Goal: Information Seeking & Learning: Find specific fact

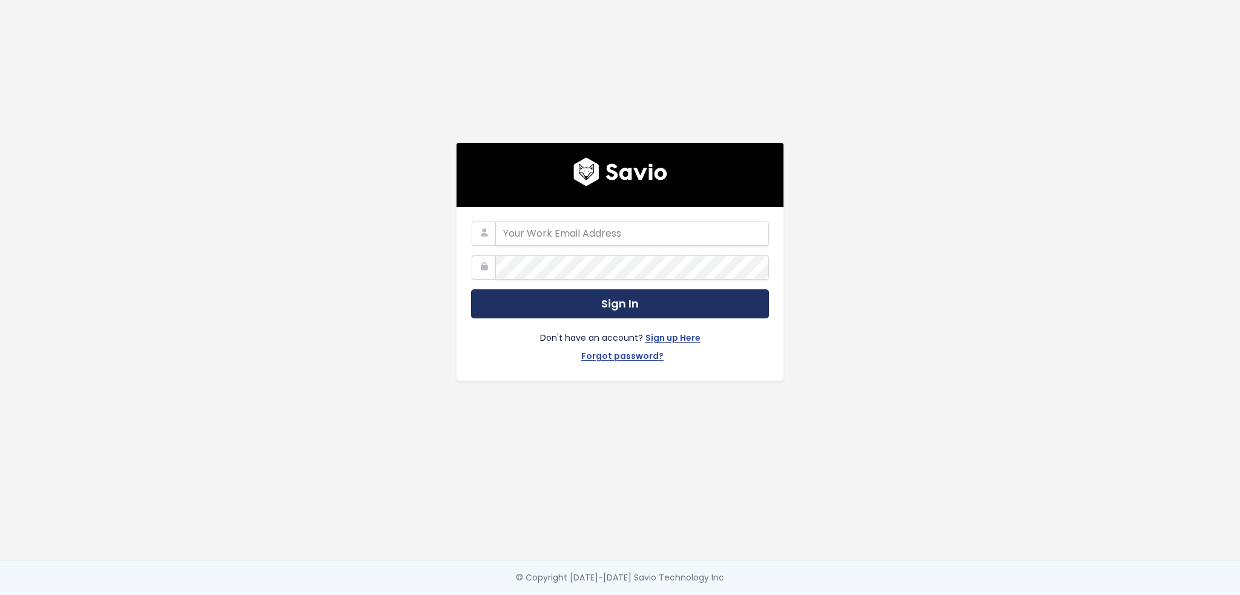
type input "dcherbert@scalecomputing.com"
click at [546, 305] on button "Sign In" at bounding box center [620, 304] width 298 height 30
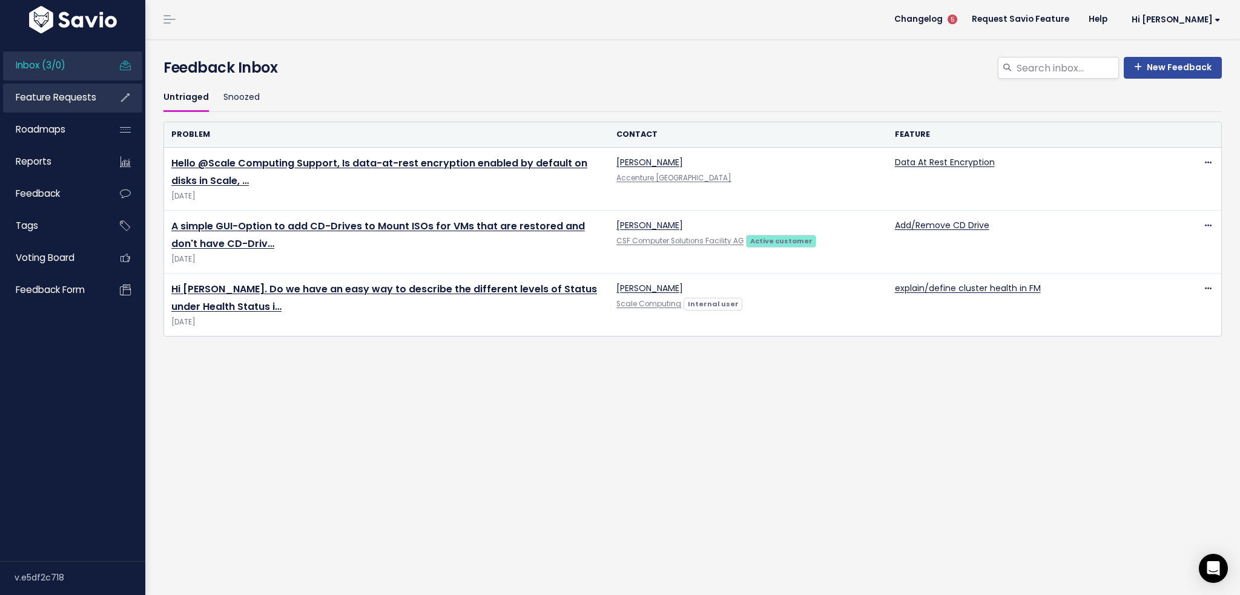
click at [77, 97] on span "Feature Requests" at bounding box center [56, 97] width 81 height 13
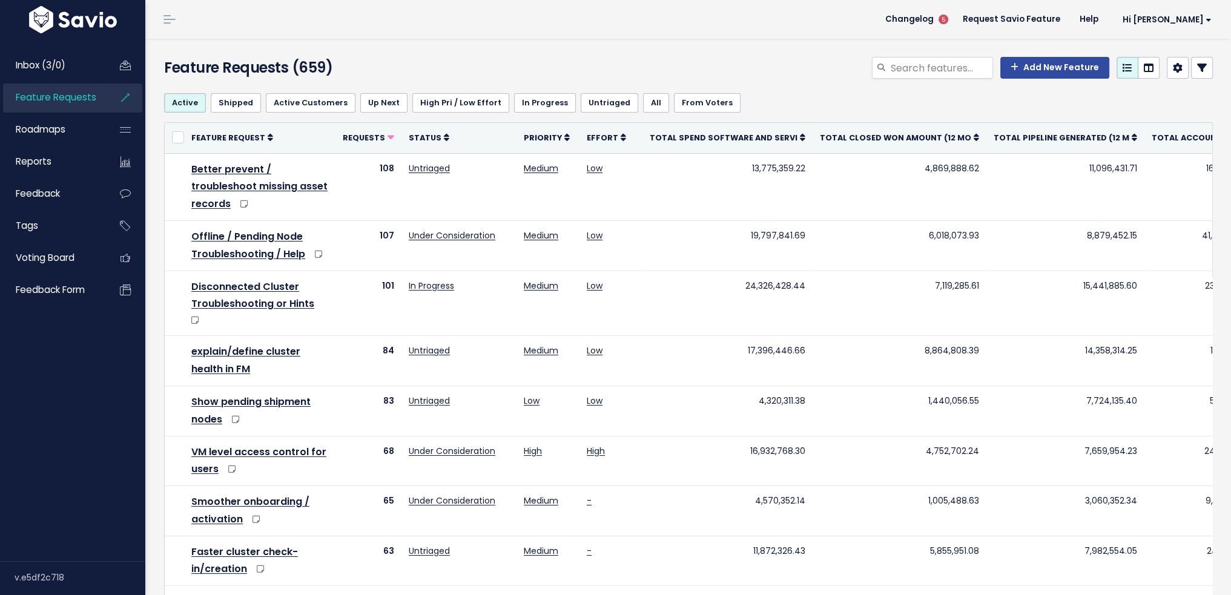
click at [953, 15] on span "5" at bounding box center [943, 19] width 19 height 19
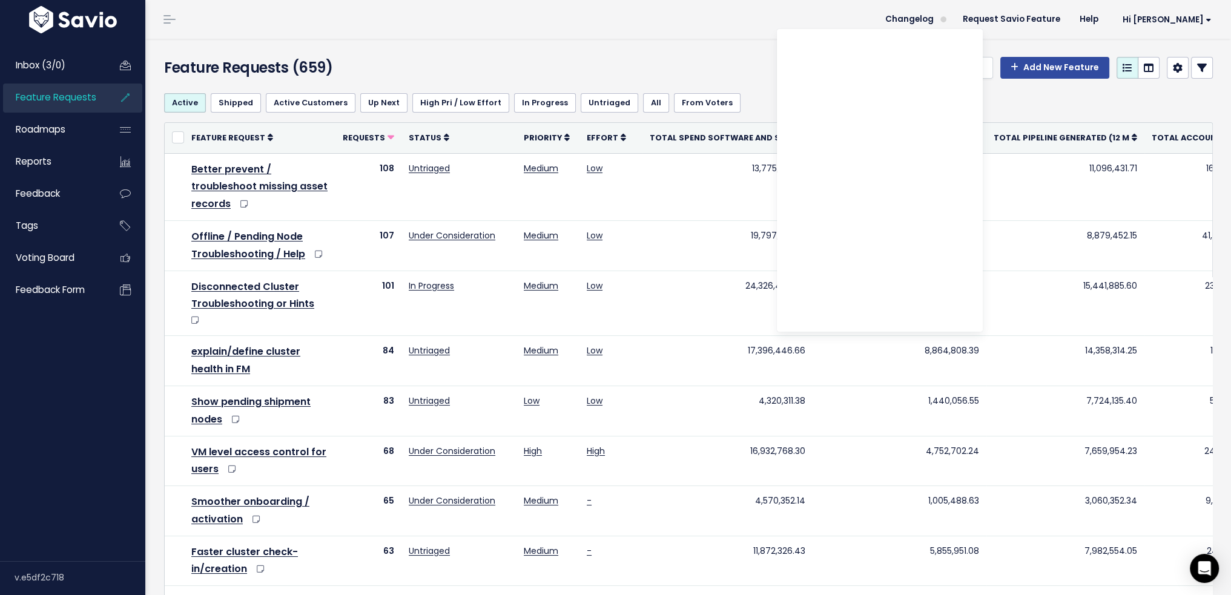
click at [569, 25] on header "Changelog Request Savio Feature Help Hi Danielle My Settings Logout" at bounding box center [688, 19] width 1086 height 39
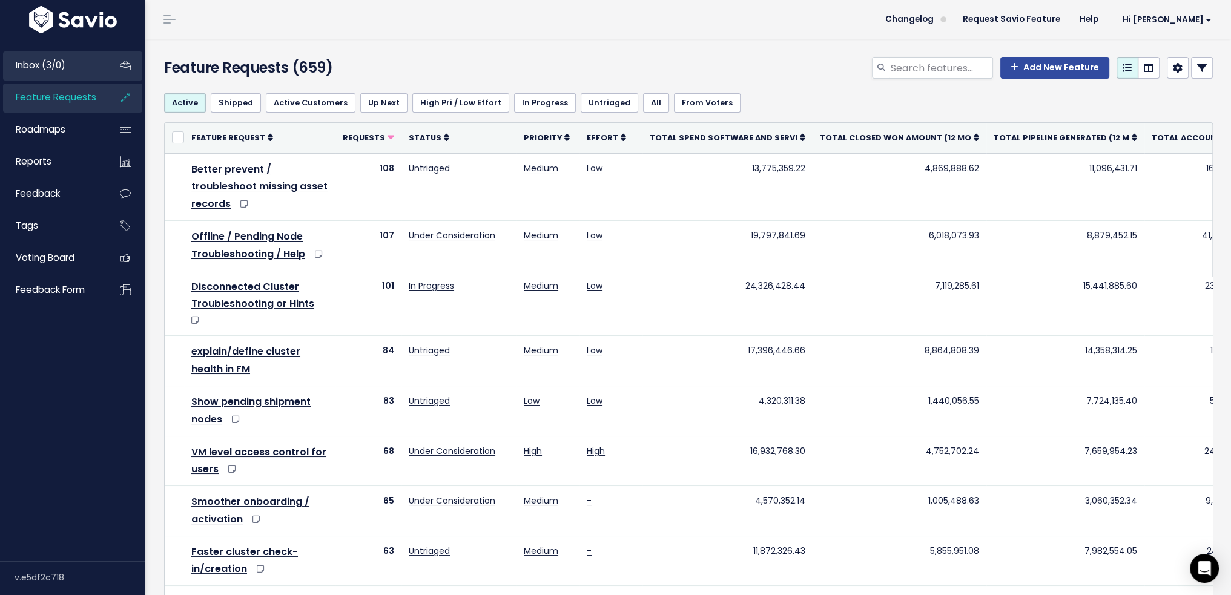
click at [36, 60] on span "Inbox (3/0)" at bounding box center [41, 65] width 50 height 13
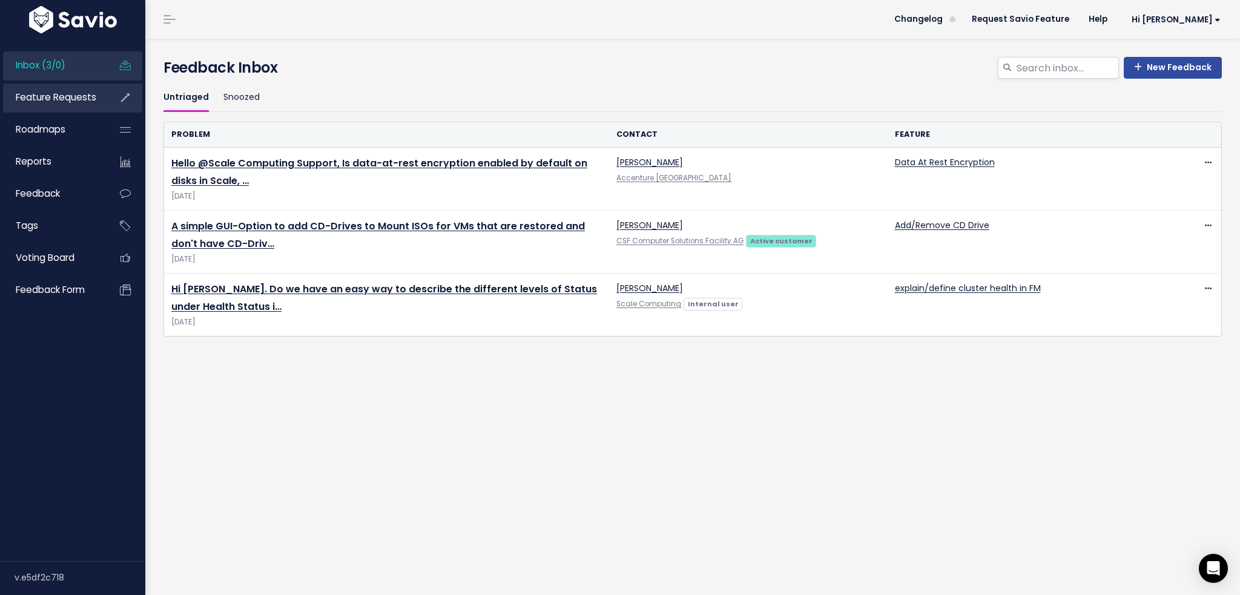
click at [88, 106] on link "Feature Requests" at bounding box center [51, 98] width 97 height 28
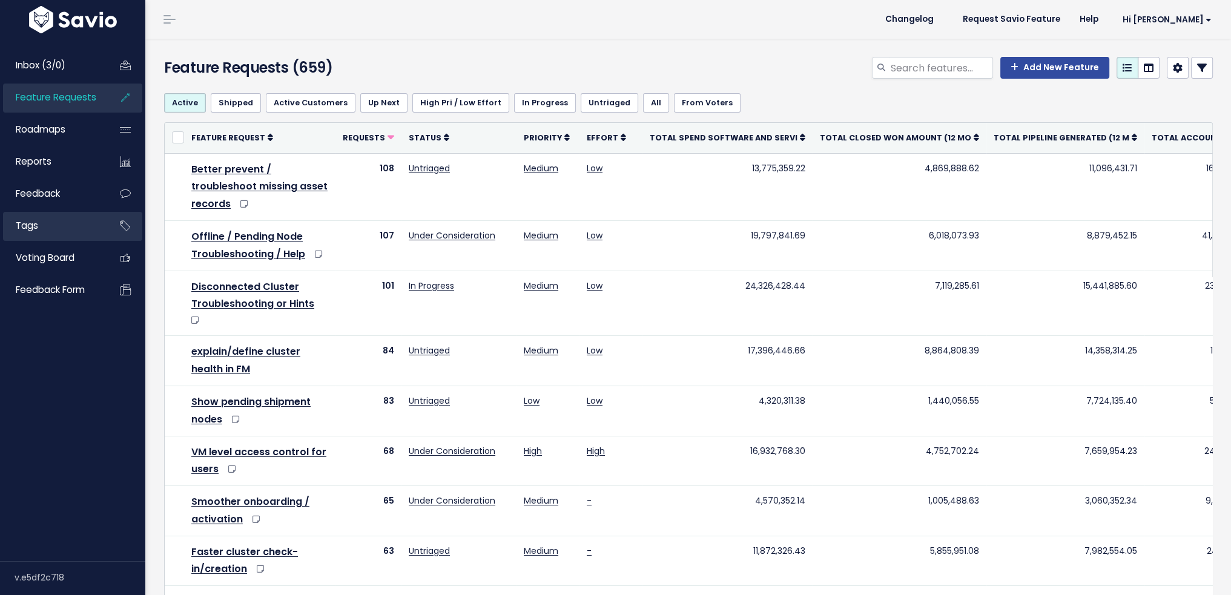
click at [62, 229] on link "Tags" at bounding box center [51, 226] width 97 height 28
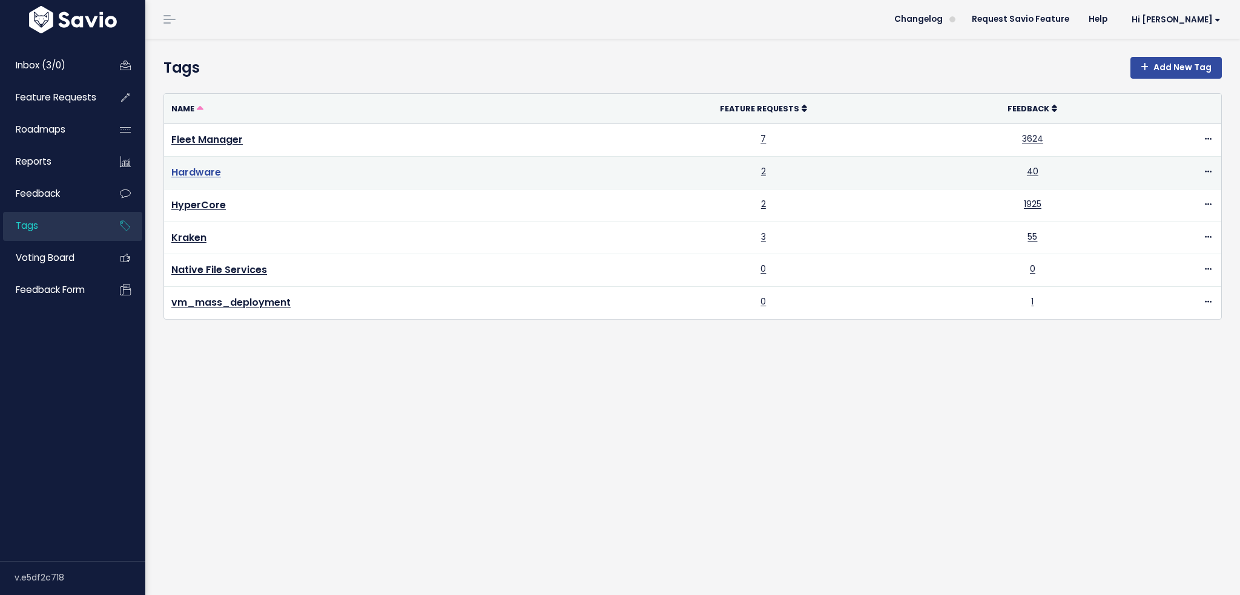
click at [206, 174] on link "Hardware" at bounding box center [196, 172] width 50 height 14
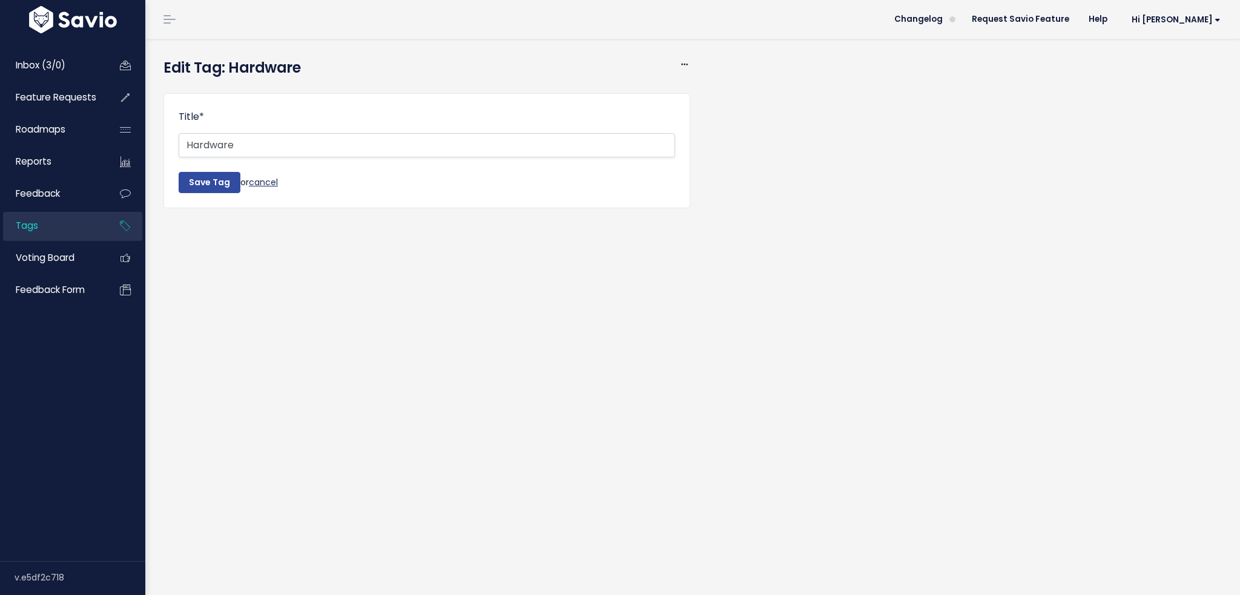
click at [265, 180] on link "cancel" at bounding box center [263, 182] width 29 height 12
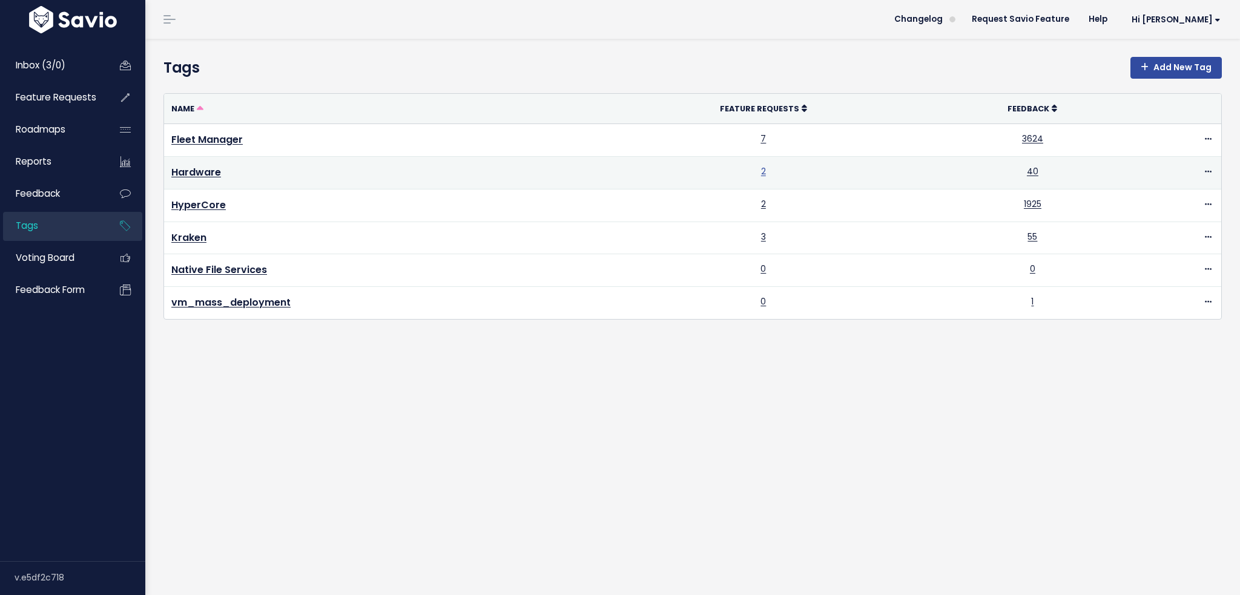
click at [762, 170] on link "2" at bounding box center [763, 171] width 5 height 12
click at [1027, 170] on link "40" at bounding box center [1033, 171] width 12 height 12
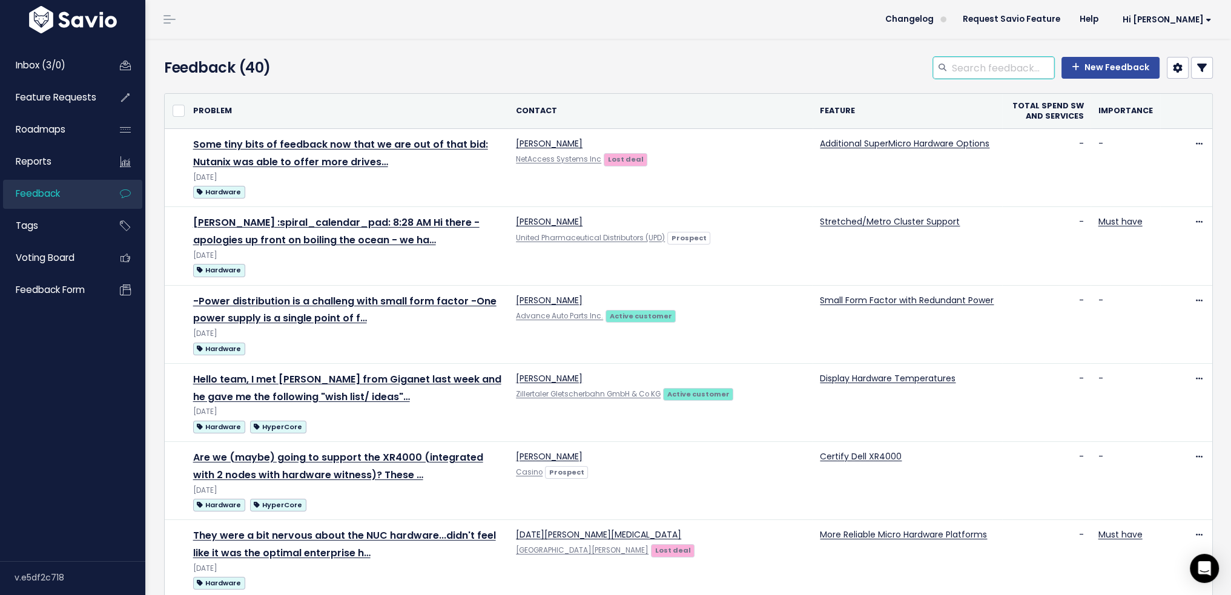
click at [990, 71] on input "search" at bounding box center [1003, 68] width 104 height 22
type input "100"
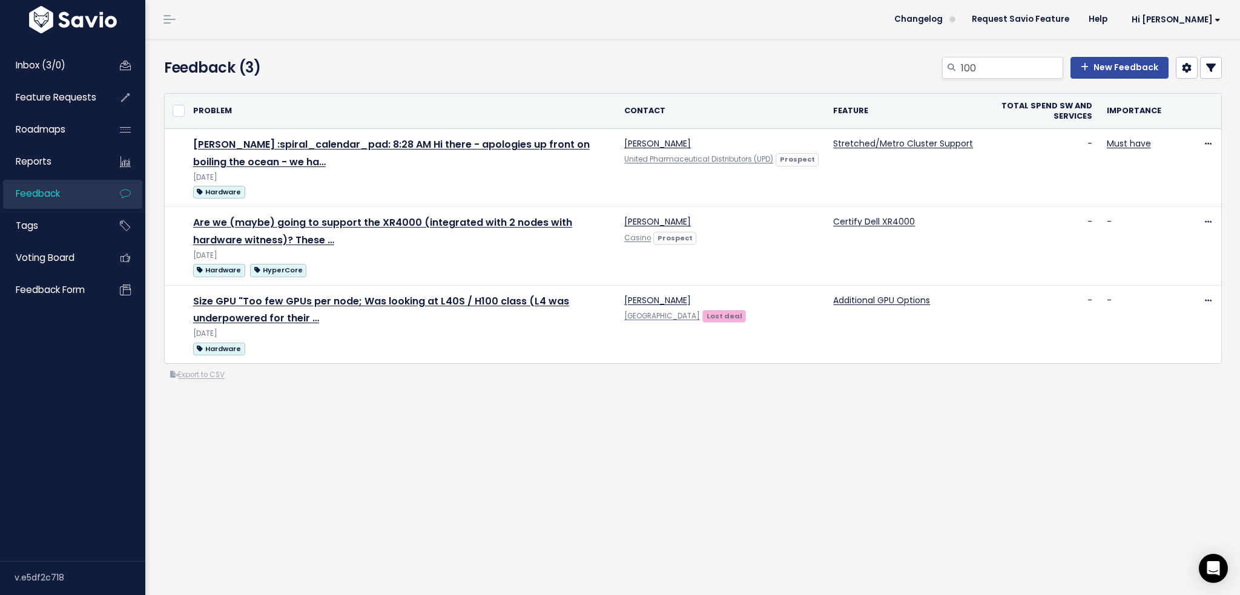
click at [50, 193] on span "Feedback" at bounding box center [38, 193] width 44 height 13
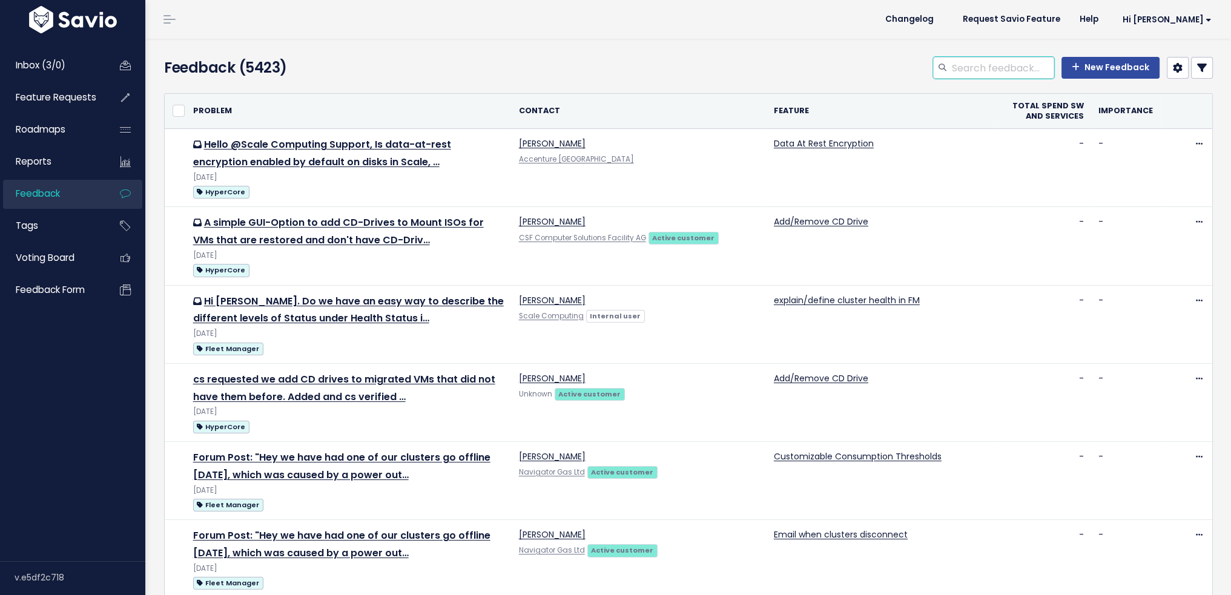
click at [978, 74] on input "search" at bounding box center [1003, 68] width 104 height 22
type input "100"
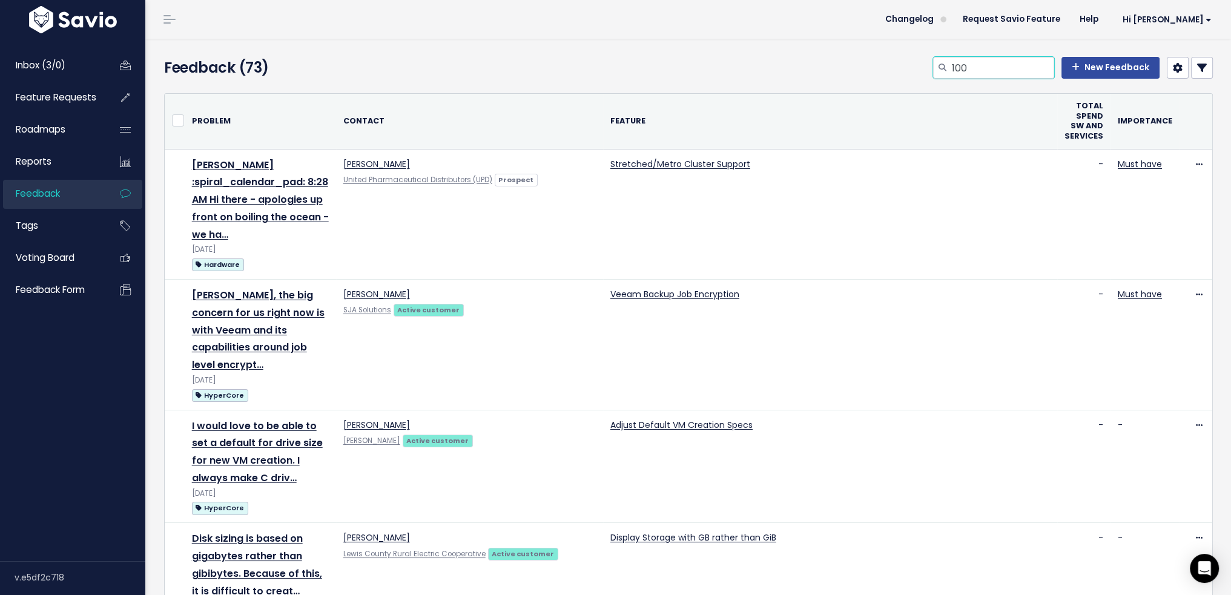
click at [971, 71] on input "100" at bounding box center [1003, 68] width 104 height 22
type input "100GbE"
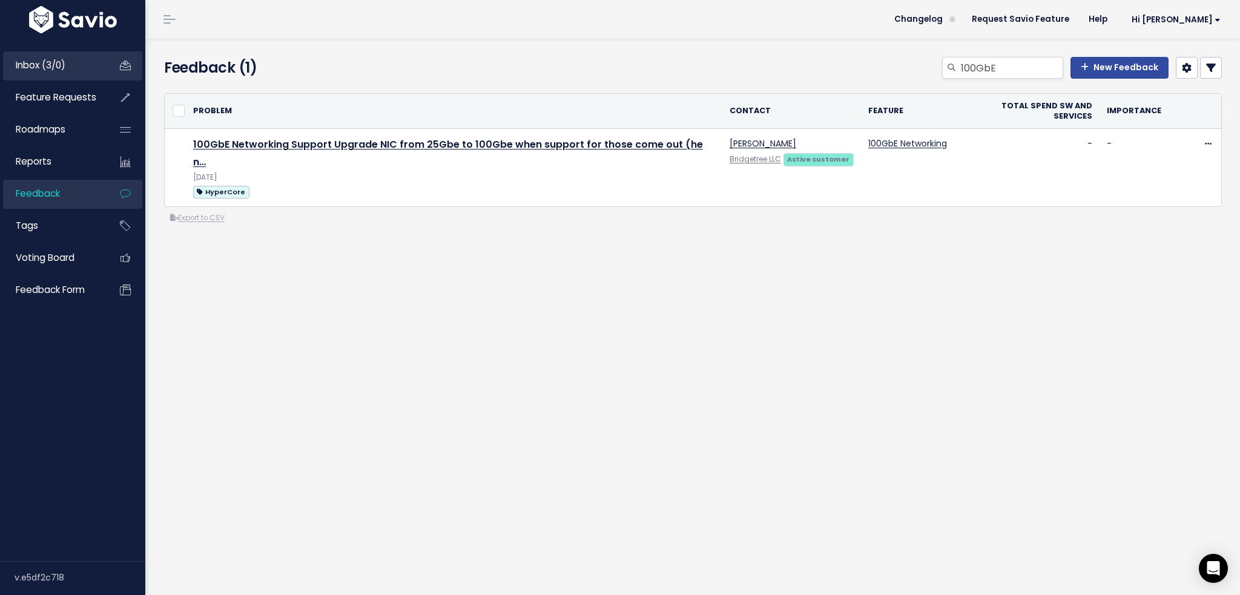
click at [31, 59] on span "Inbox (3/0)" at bounding box center [41, 65] width 50 height 13
